Goal: Task Accomplishment & Management: Use online tool/utility

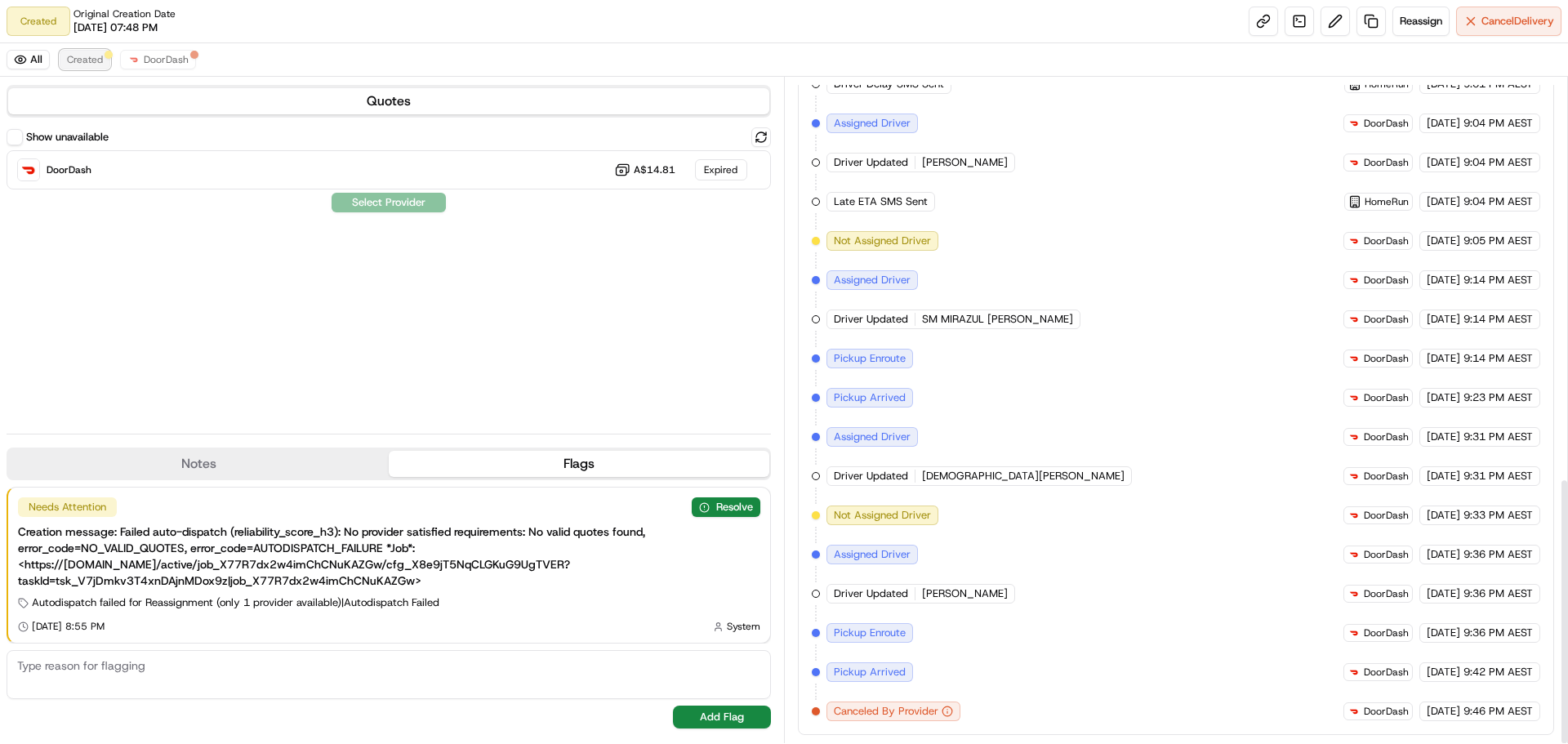
click at [94, 59] on span "Created" at bounding box center [85, 60] width 36 height 13
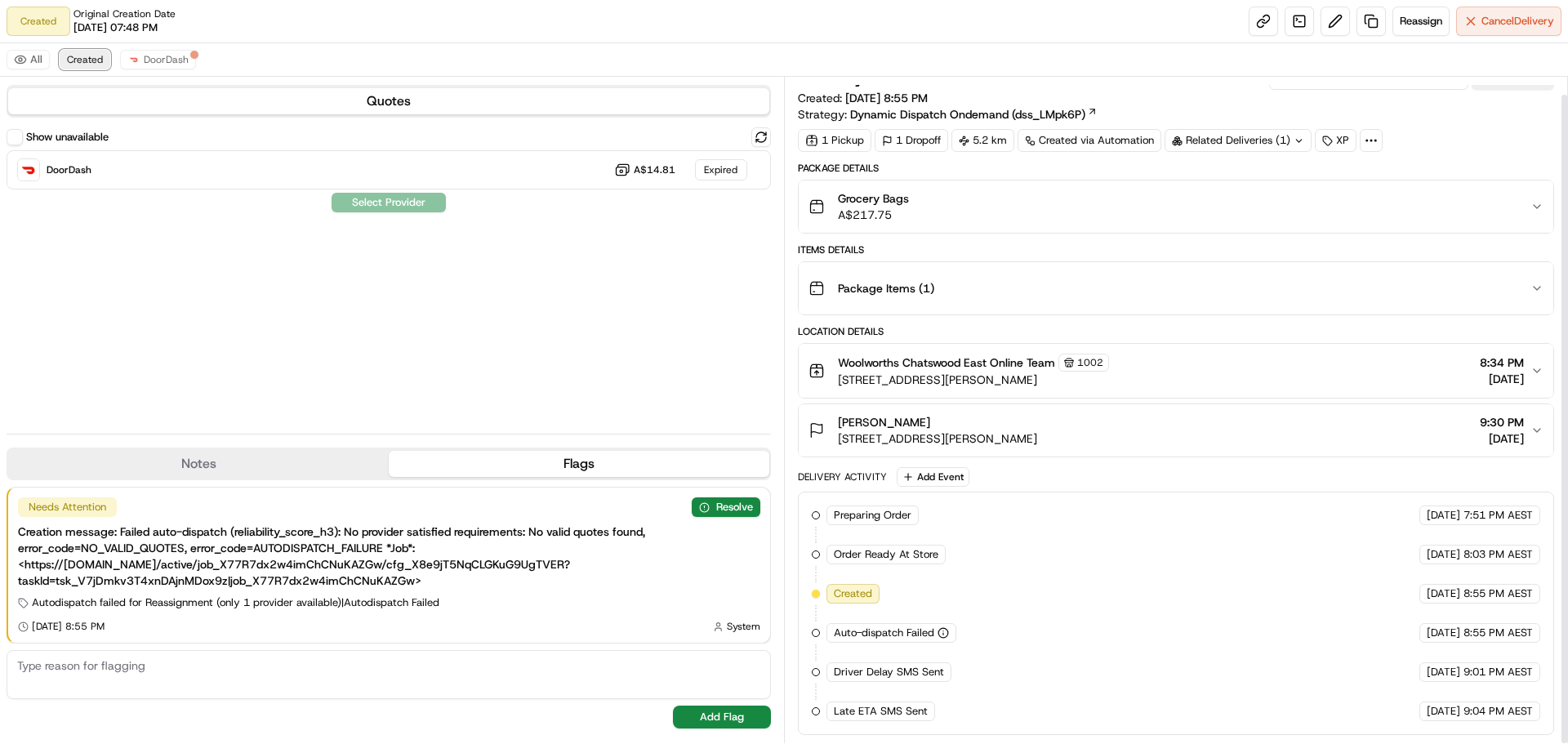
scroll to position [18, 0]
click at [1394, 22] on button "Reassign" at bounding box center [1421, 21] width 57 height 30
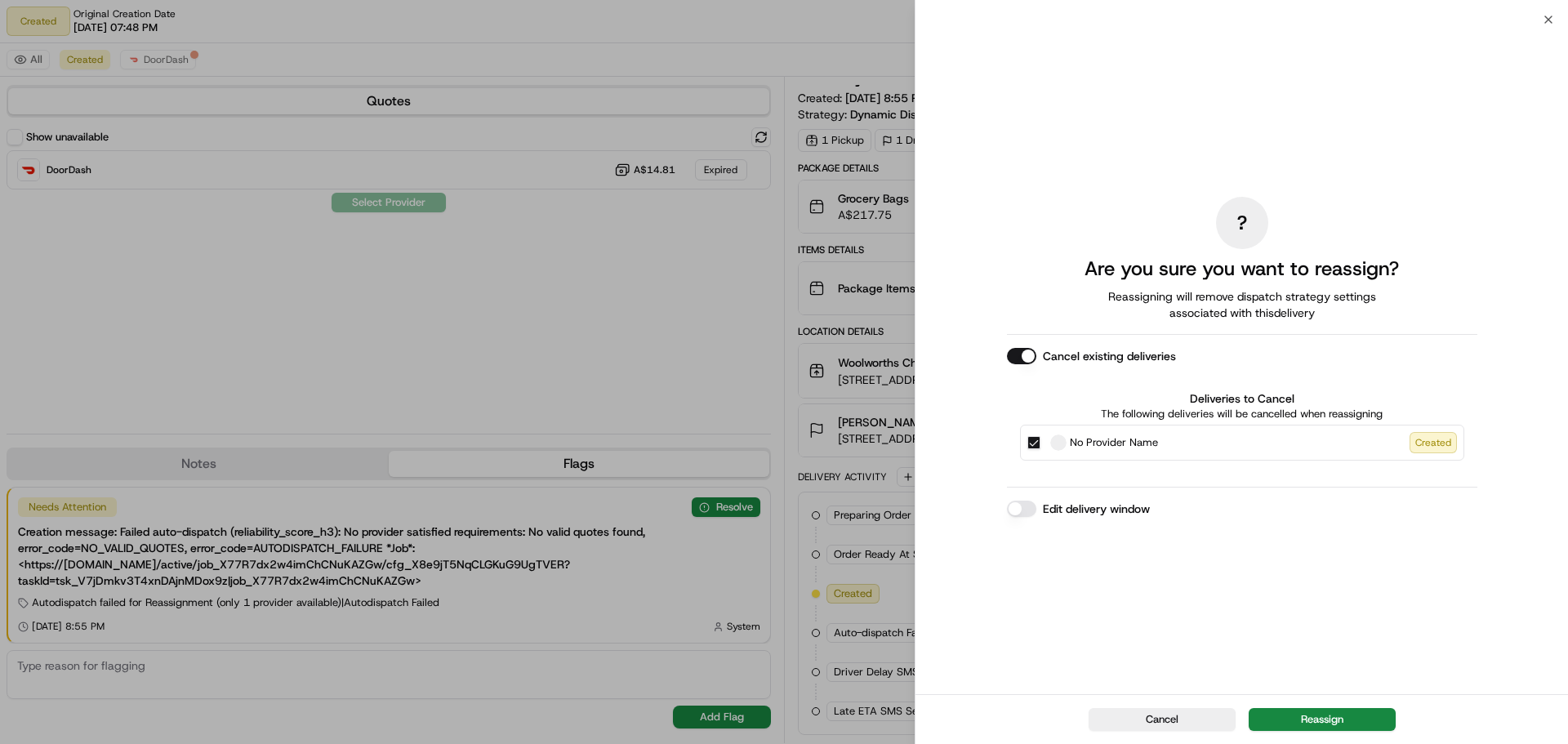
click at [1348, 717] on button "Reassign" at bounding box center [1322, 719] width 147 height 23
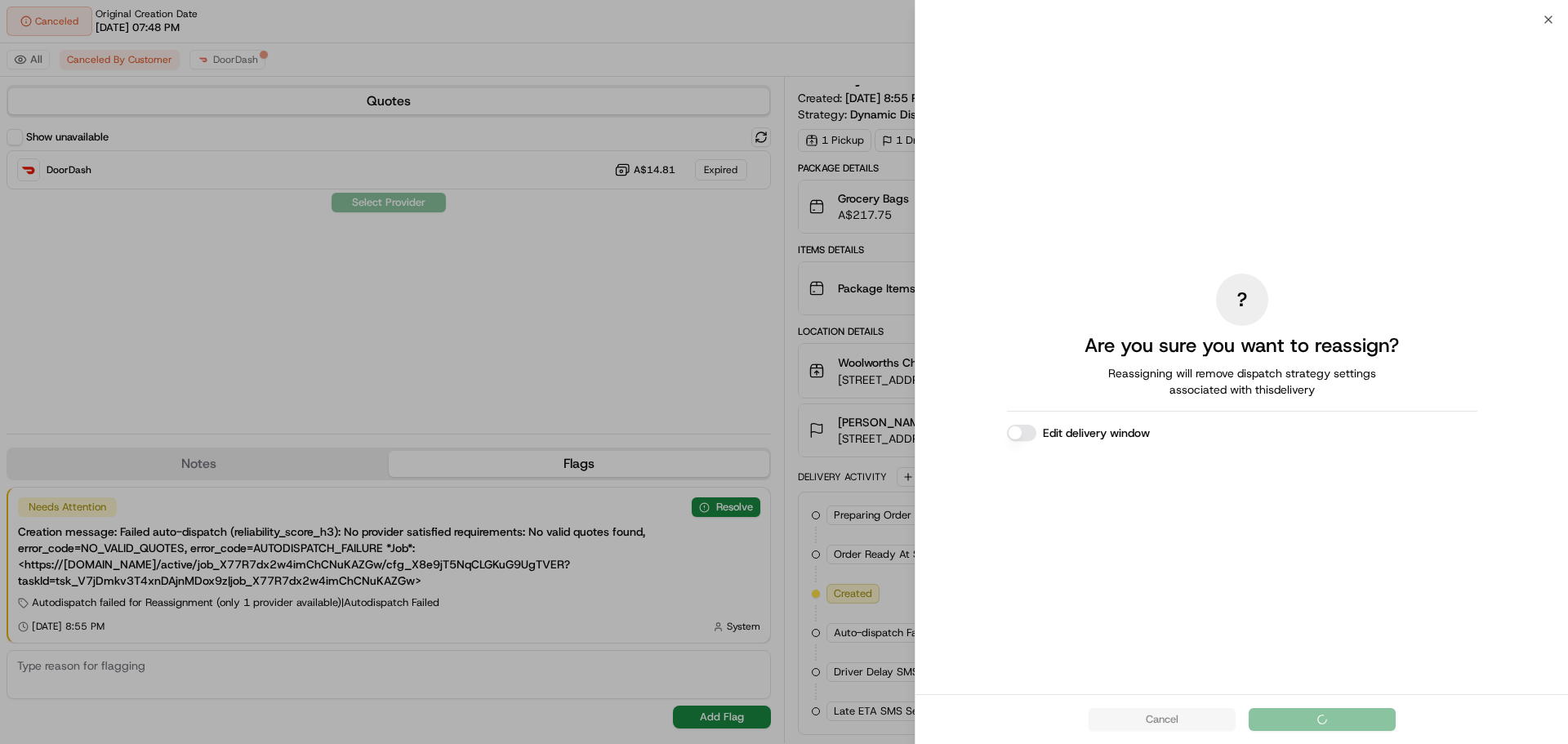
scroll to position [0, 0]
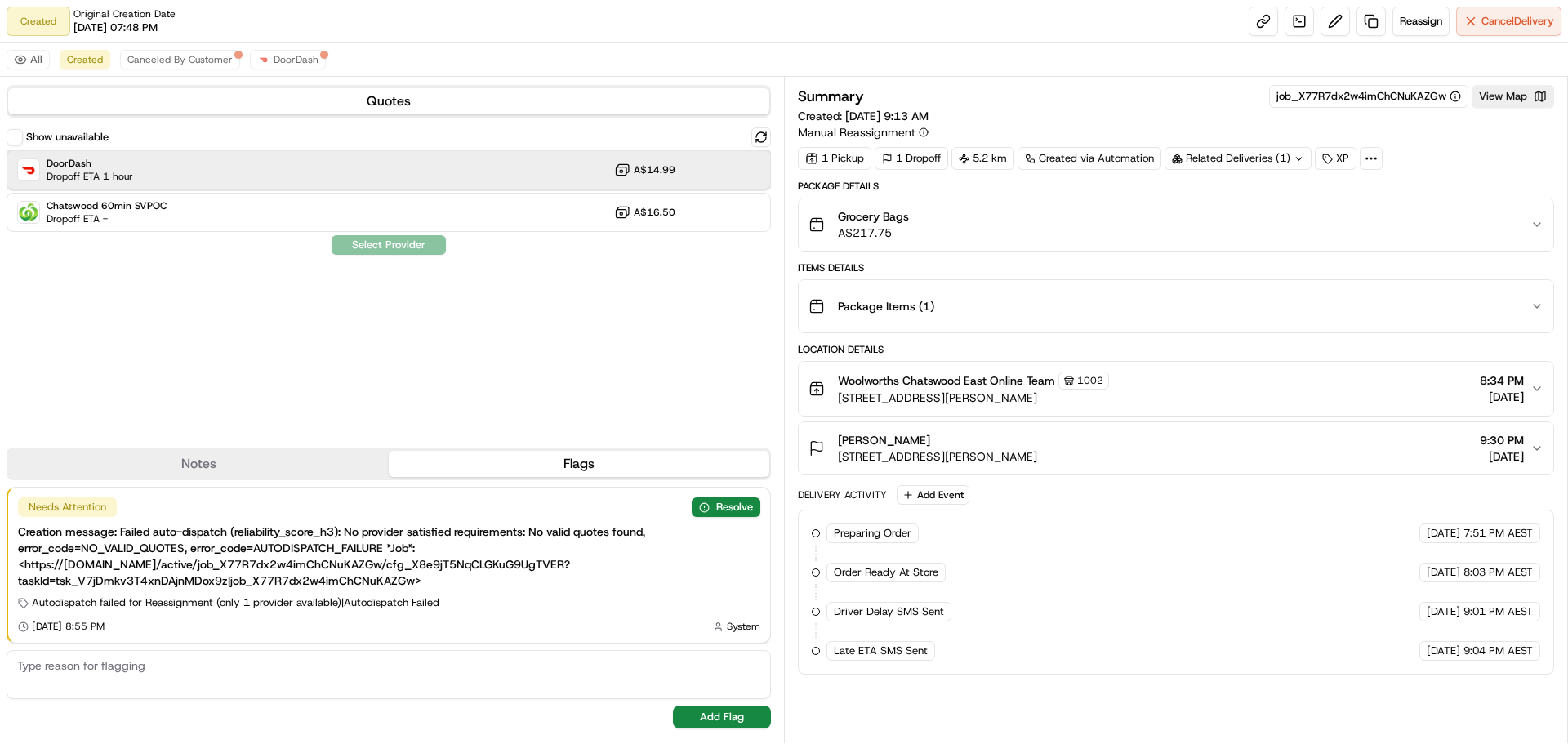
click at [210, 161] on div "DoorDash Dropoff ETA 1 hour A$14.99" at bounding box center [388, 170] width 765 height 40
click at [408, 250] on button "Assign Provider" at bounding box center [389, 244] width 116 height 19
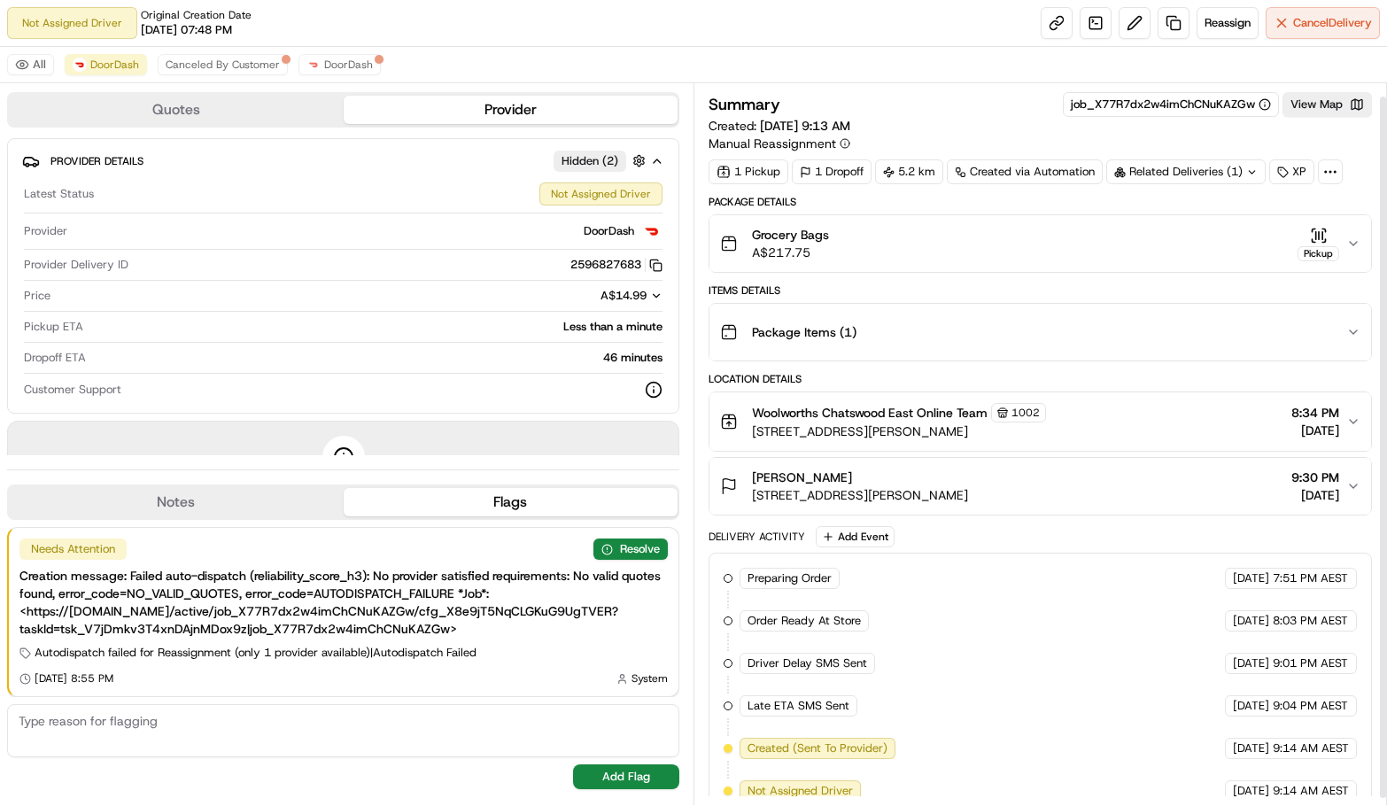
scroll to position [20, 0]
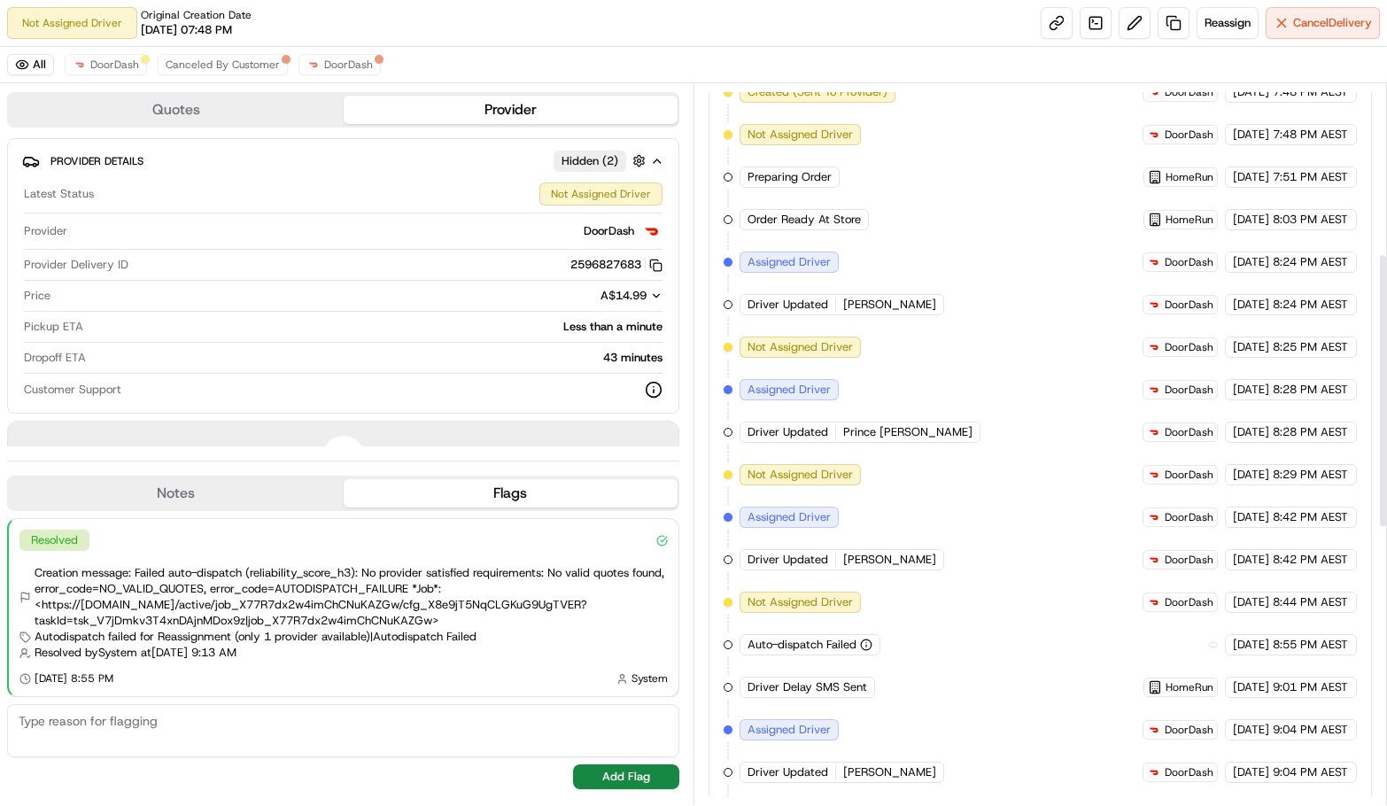
scroll to position [531, 0]
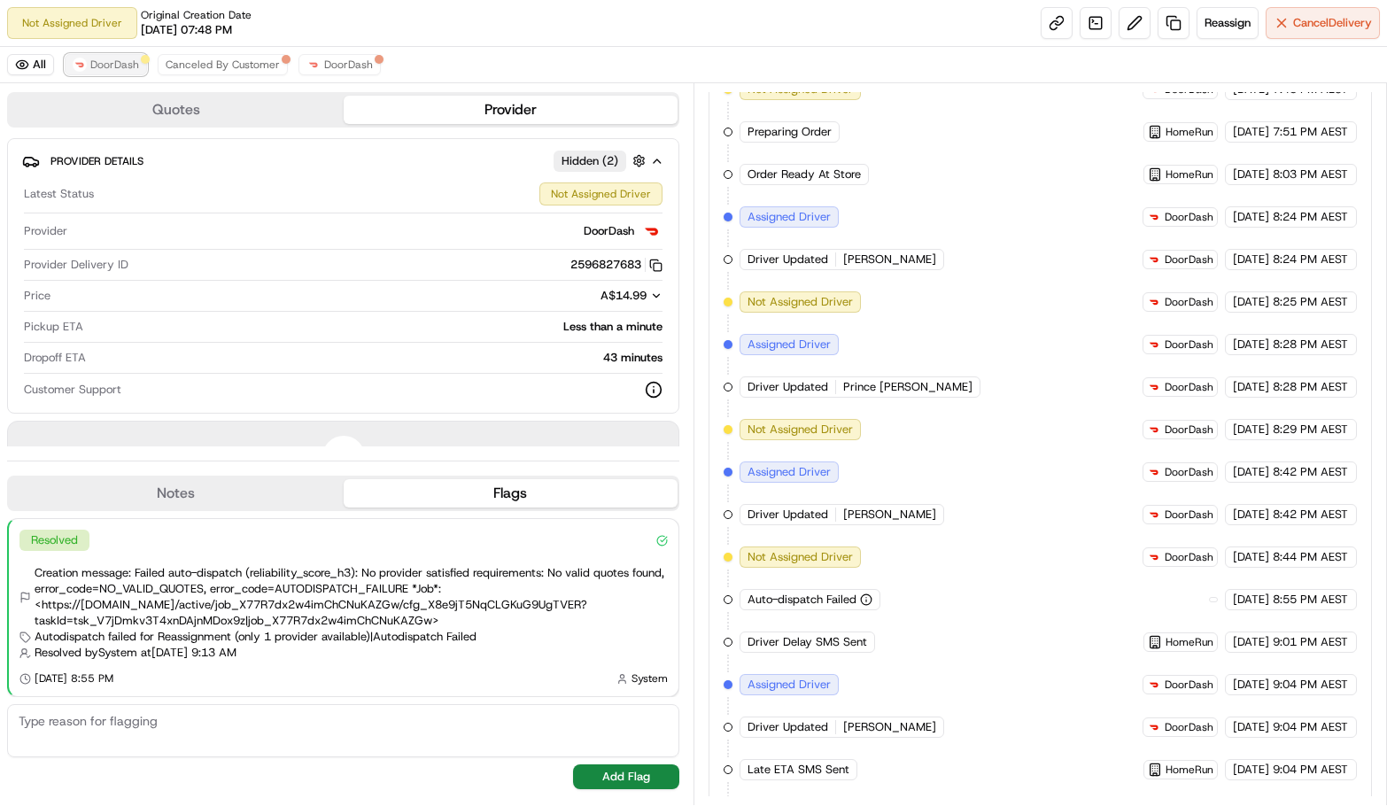
click at [117, 66] on span "DoorDash" at bounding box center [114, 65] width 49 height 14
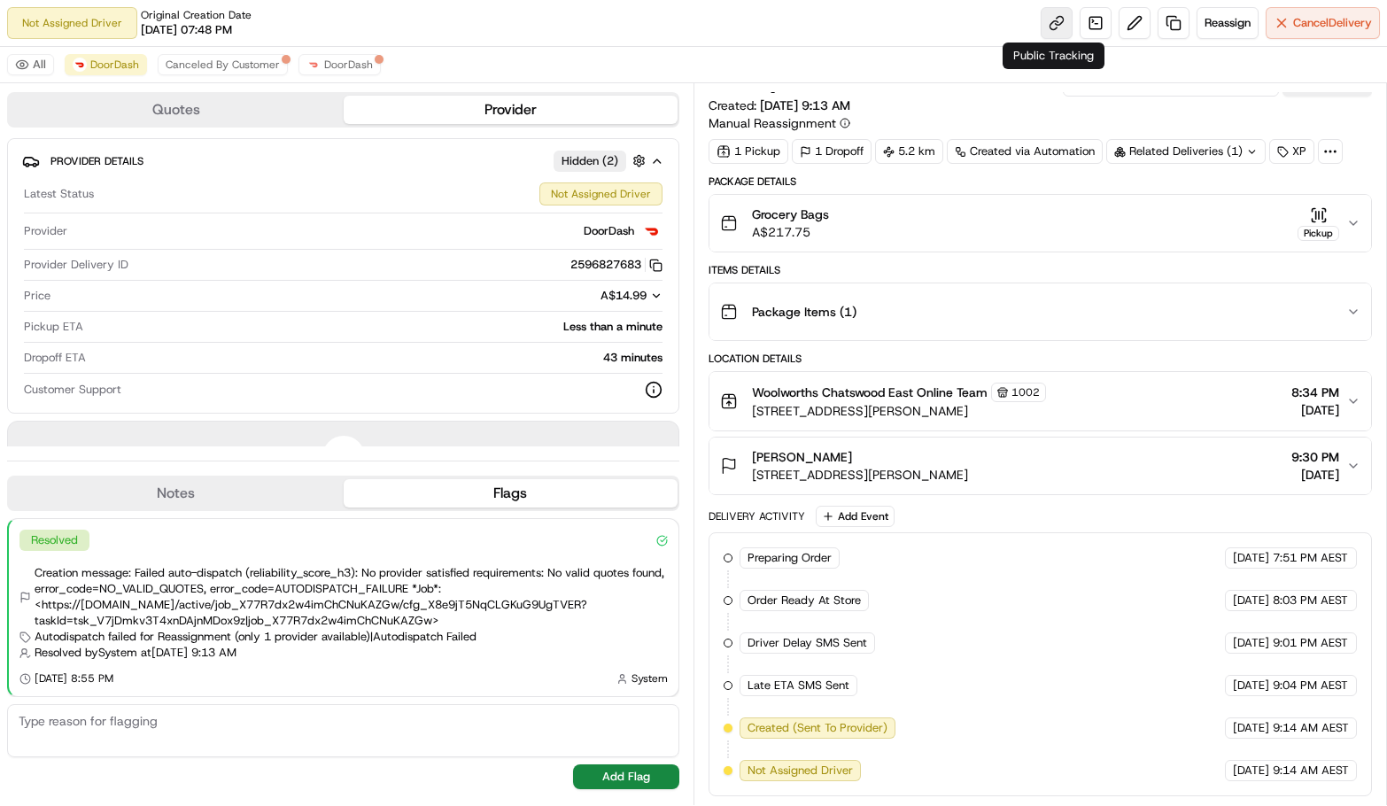
click at [1049, 26] on link at bounding box center [1056, 23] width 32 height 32
click at [324, 68] on span "DoorDash" at bounding box center [348, 65] width 49 height 14
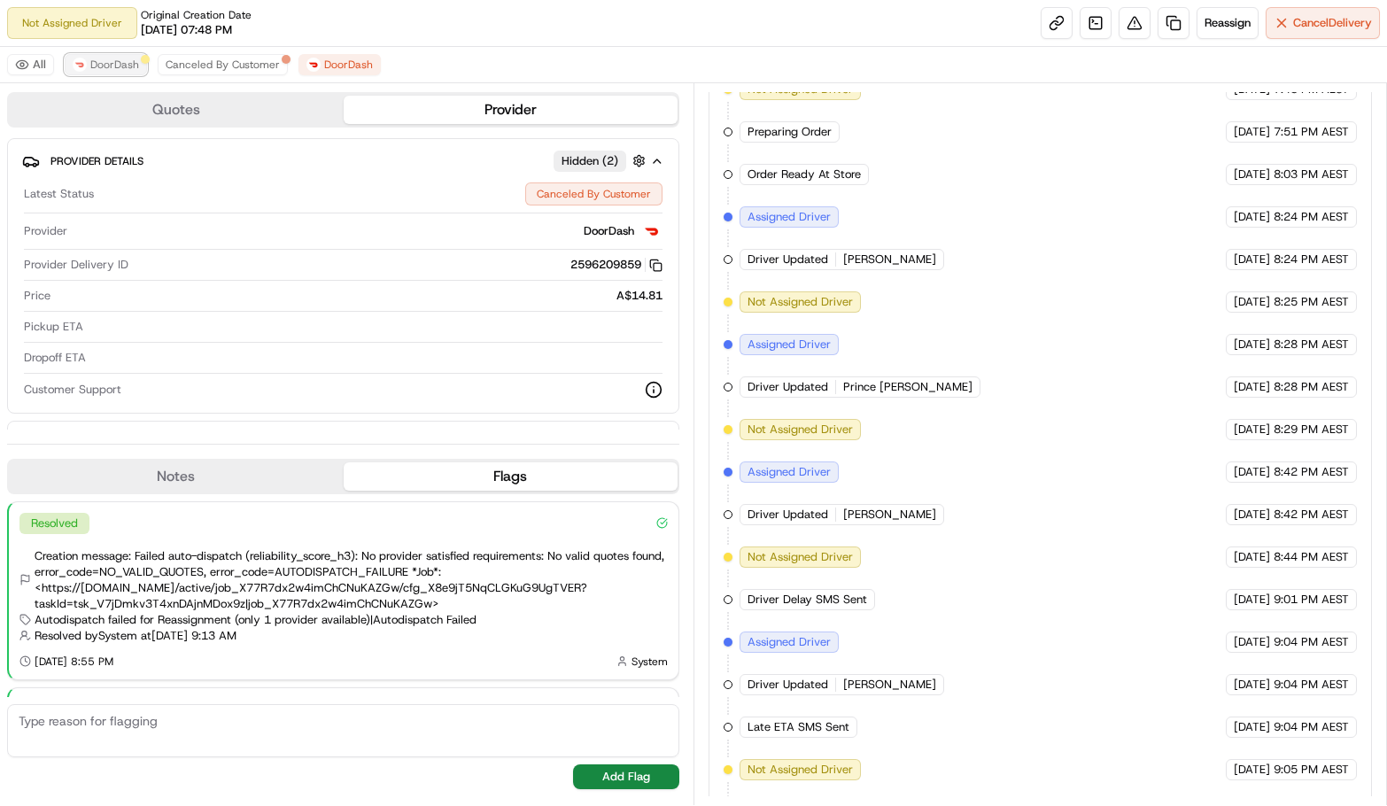
click at [97, 61] on span "DoorDash" at bounding box center [114, 65] width 49 height 14
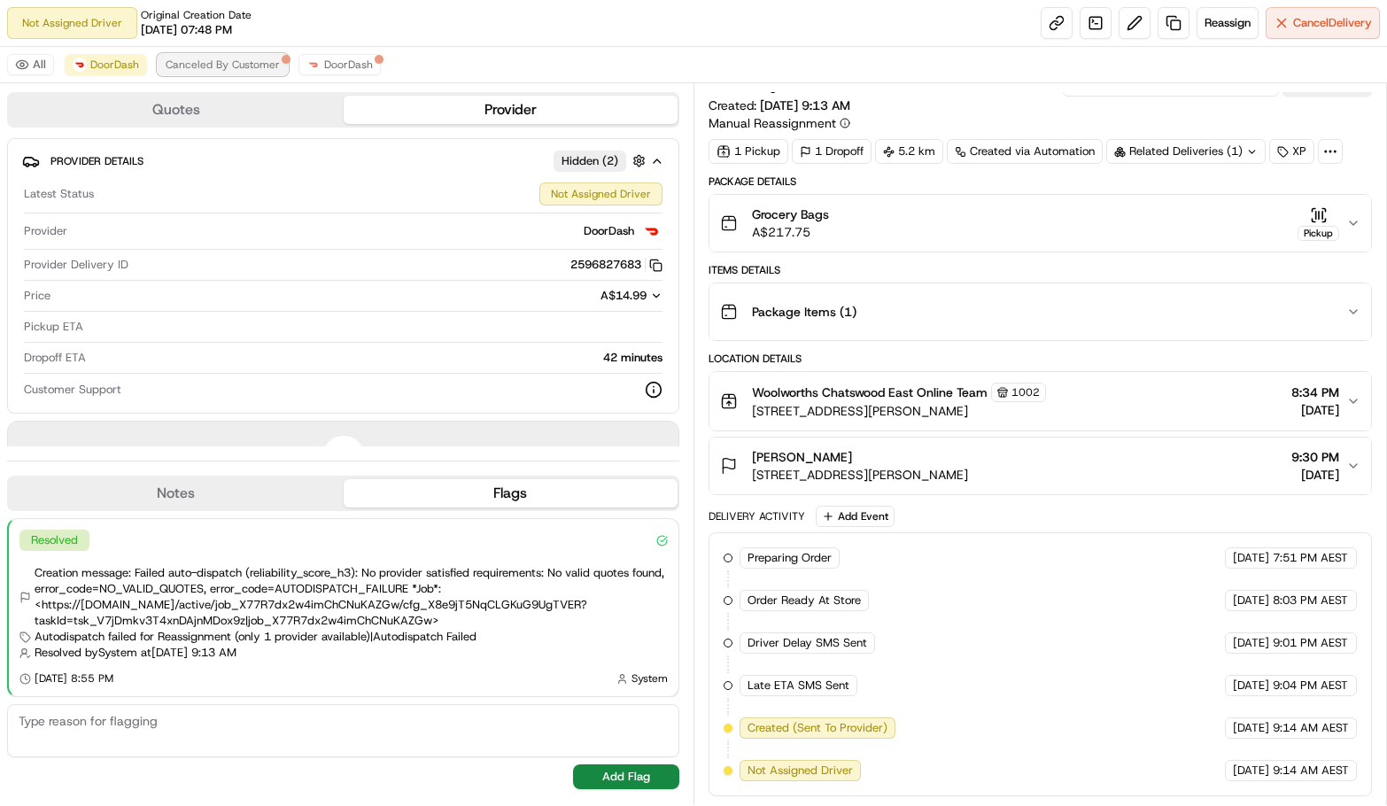
click at [255, 67] on span "Canceled By Customer" at bounding box center [223, 65] width 114 height 14
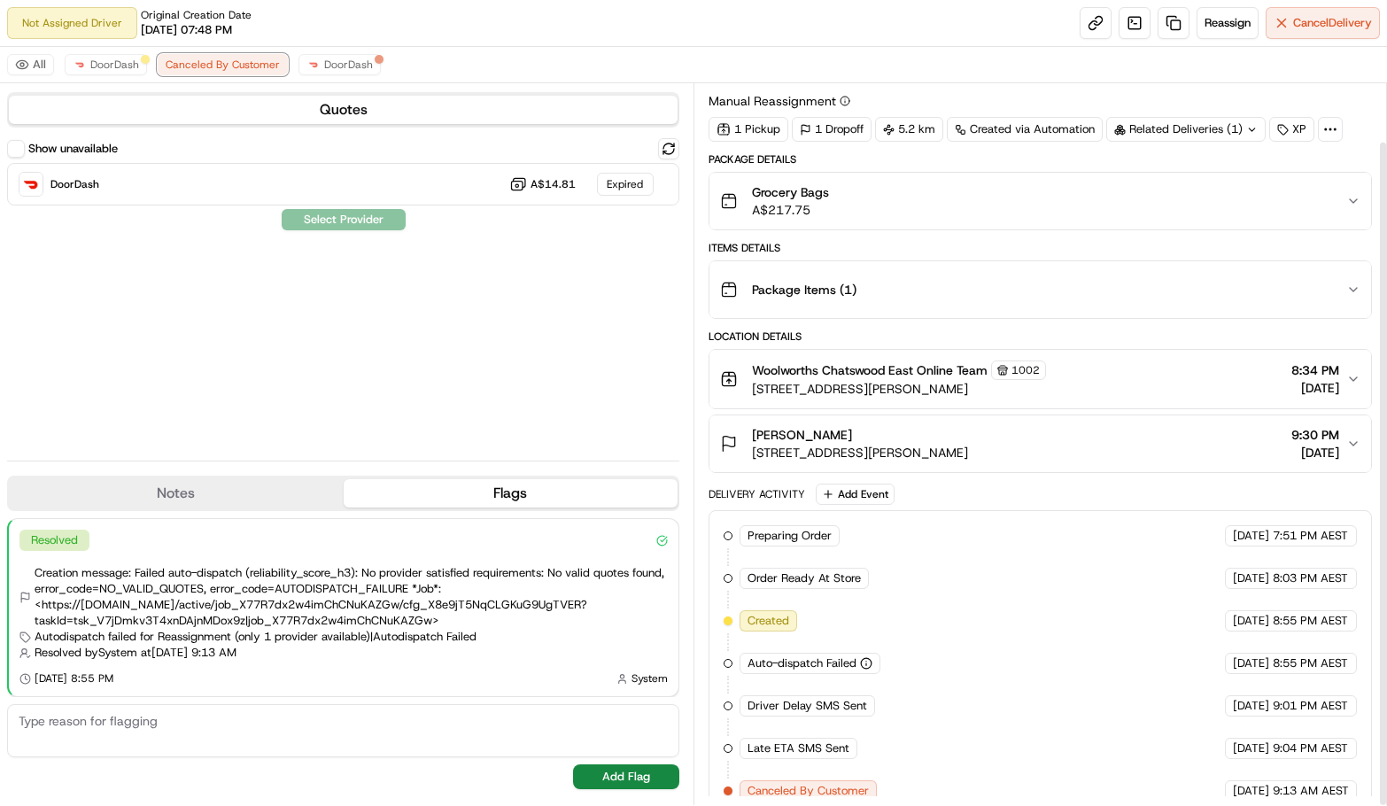
scroll to position [63, 0]
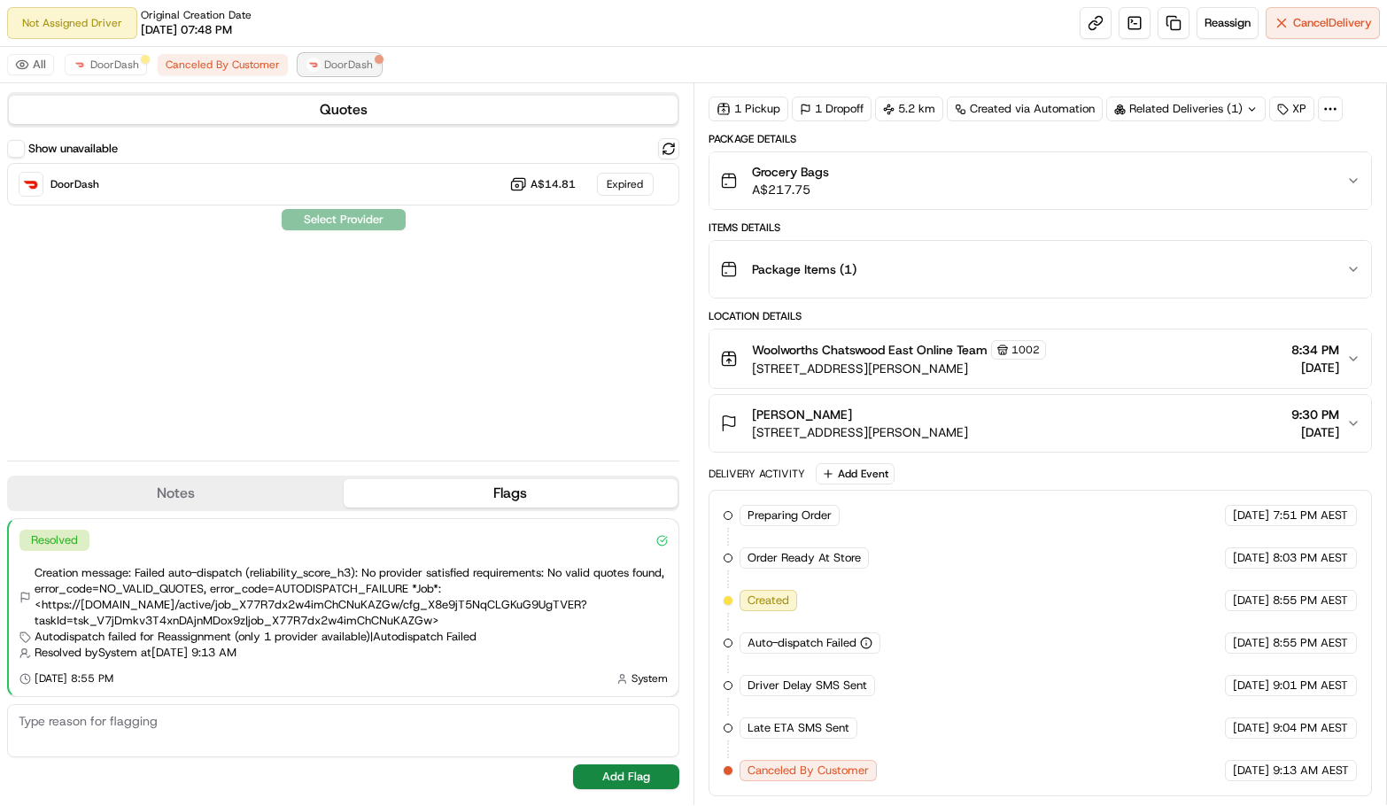
click at [324, 62] on span "DoorDash" at bounding box center [348, 65] width 49 height 14
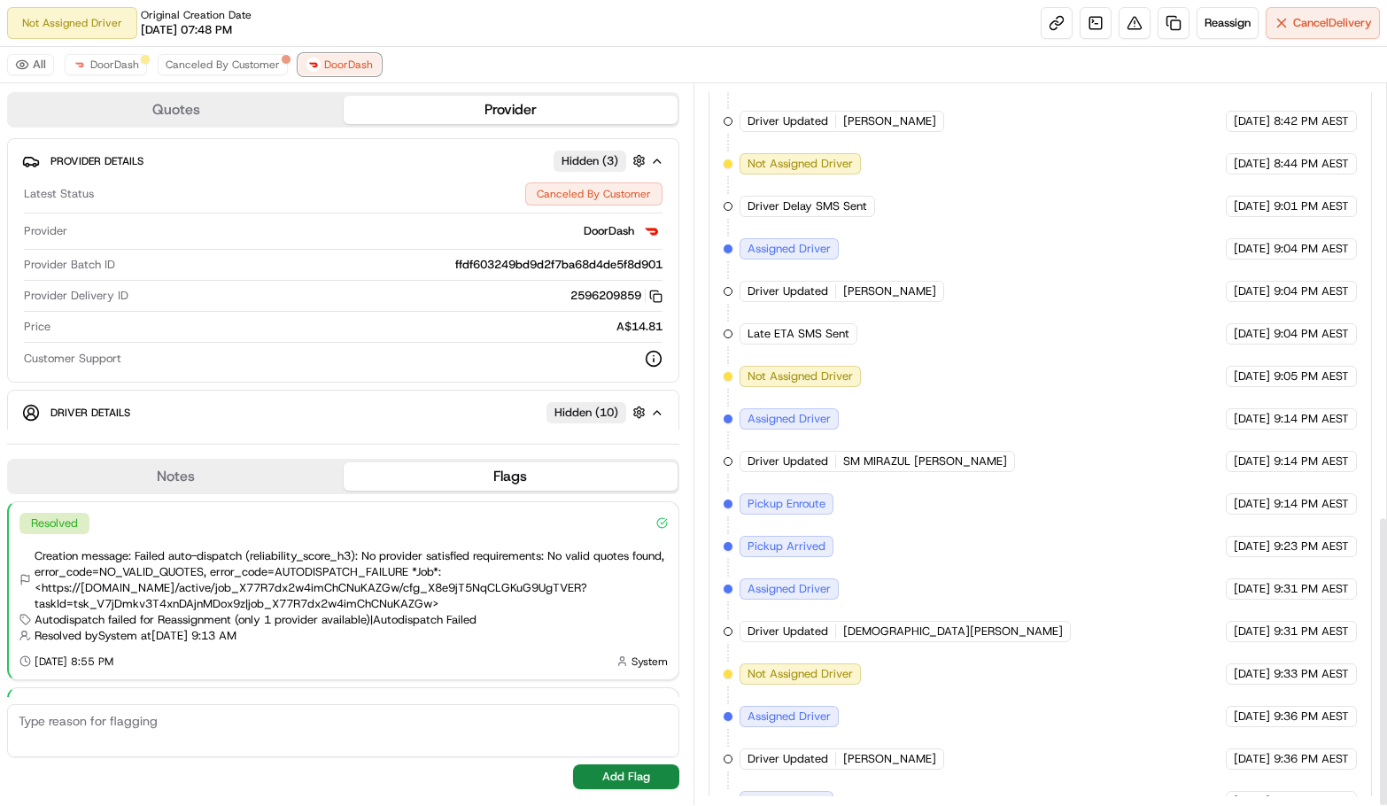
scroll to position [1069, 0]
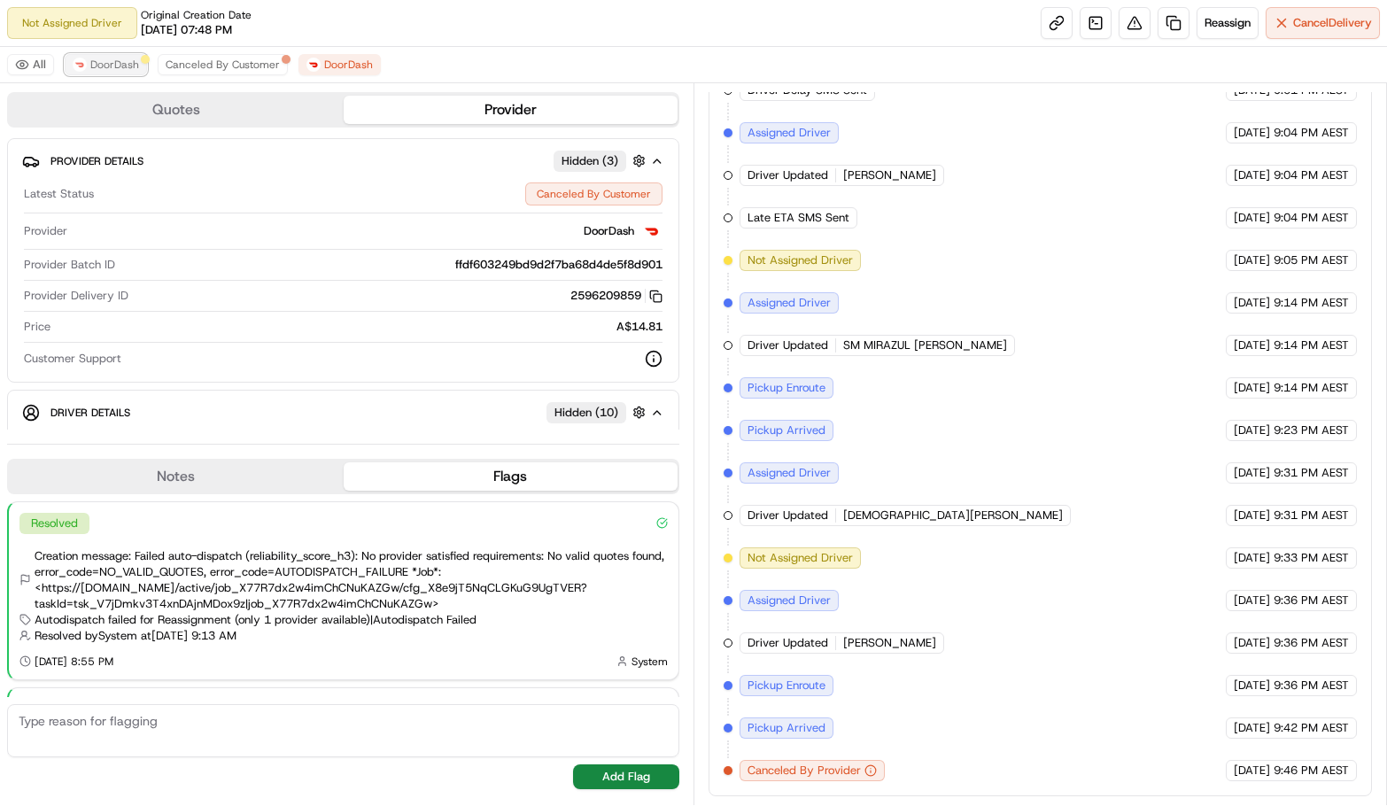
click at [101, 66] on span "DoorDash" at bounding box center [114, 65] width 49 height 14
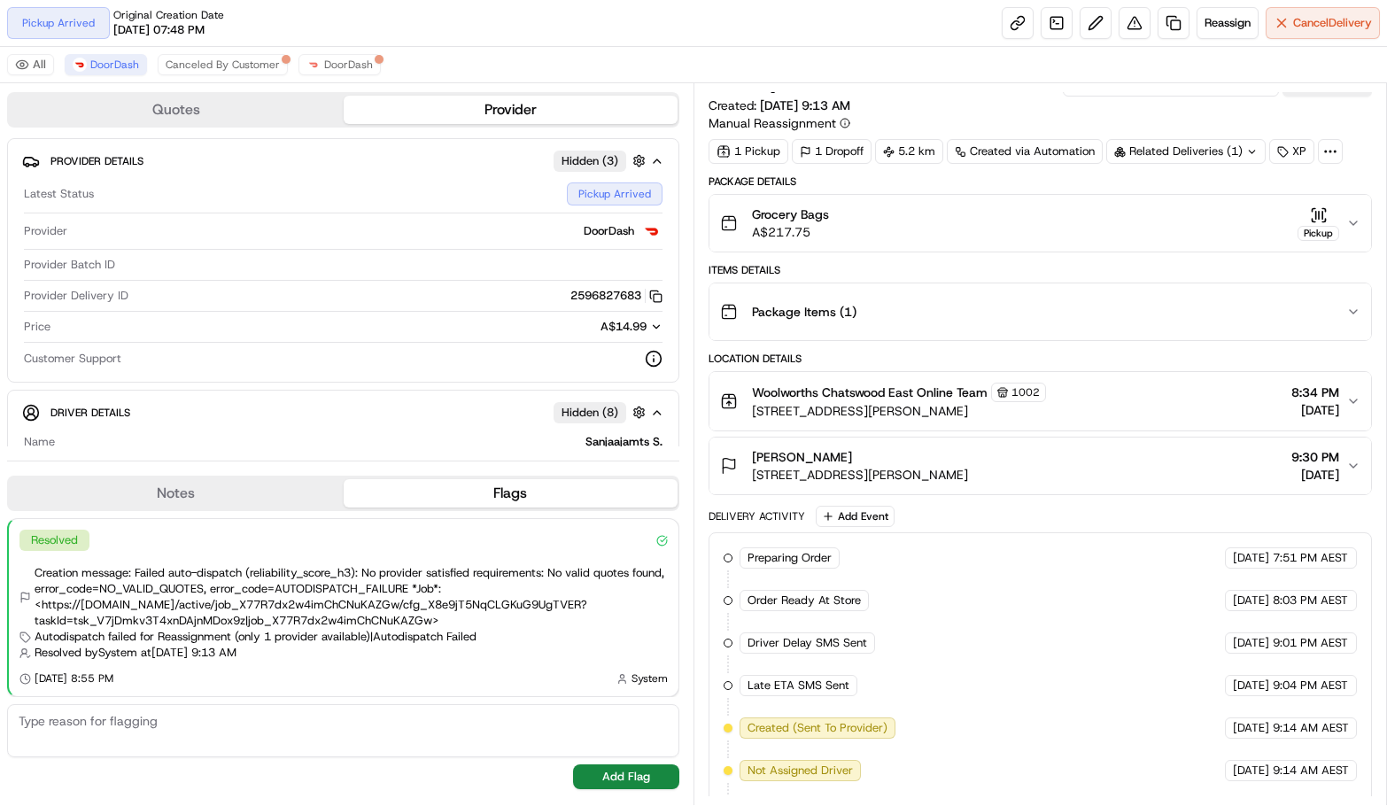
scroll to position [190, 0]
